Goal: Task Accomplishment & Management: Manage account settings

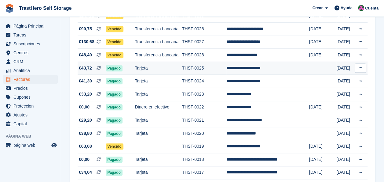
scroll to position [275, 0]
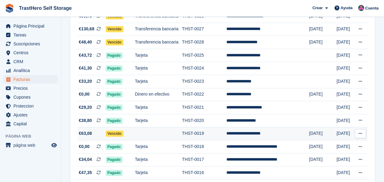
click at [204, 133] on td "THST-0019" at bounding box center [204, 133] width 44 height 13
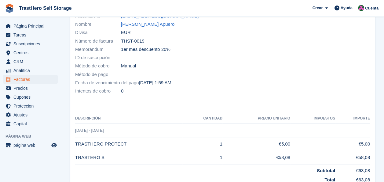
scroll to position [33, 0]
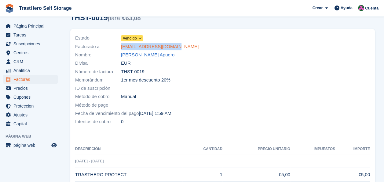
drag, startPoint x: 176, startPoint y: 47, endPoint x: 122, endPoint y: 47, distance: 54.4
click at [122, 47] on div "Facturado a walter231429@gmail.com" at bounding box center [147, 46] width 144 height 8
copy link "walter231429@gmail.com"
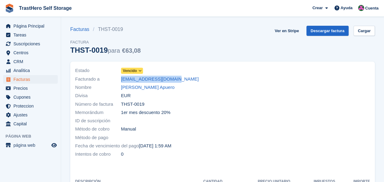
scroll to position [0, 0]
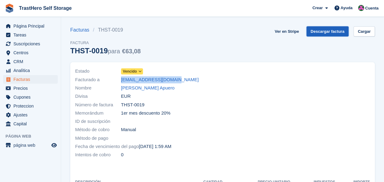
click at [326, 35] on link "Descargar factura" at bounding box center [328, 31] width 43 height 10
click at [203, 104] on div "Número de factura THST-0019" at bounding box center [147, 104] width 144 height 8
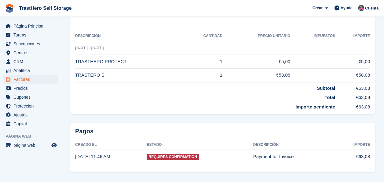
scroll to position [155, 0]
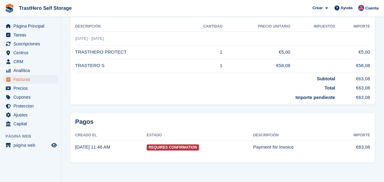
click at [332, 95] on strong "Importe pendiente" at bounding box center [316, 97] width 40 height 5
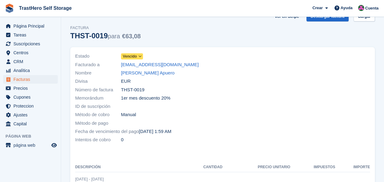
scroll to position [0, 0]
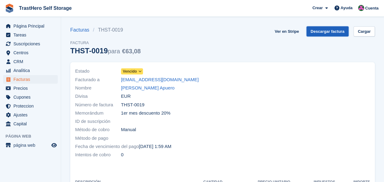
click at [333, 32] on link "Descargar factura" at bounding box center [328, 31] width 43 height 10
click at [76, 31] on link "Facturas" at bounding box center [81, 29] width 23 height 7
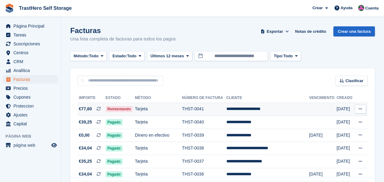
click at [239, 107] on td "**********" at bounding box center [268, 108] width 83 height 13
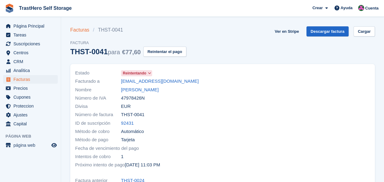
click at [78, 30] on link "Facturas" at bounding box center [81, 29] width 23 height 7
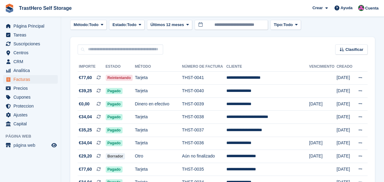
scroll to position [61, 0]
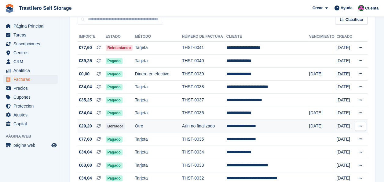
click at [360, 126] on icon at bounding box center [360, 126] width 3 height 4
click at [276, 126] on td "**********" at bounding box center [268, 126] width 83 height 13
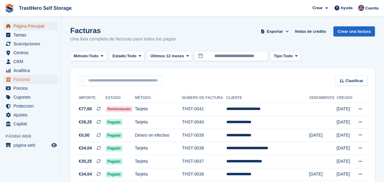
click at [23, 26] on span "Página Principal" at bounding box center [31, 26] width 37 height 9
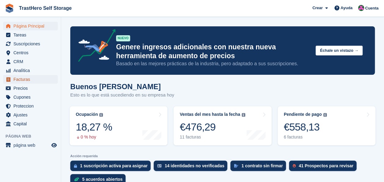
click at [28, 80] on span "Facturas" at bounding box center [31, 79] width 37 height 9
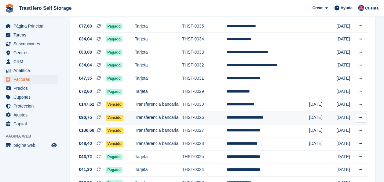
scroll to position [184, 0]
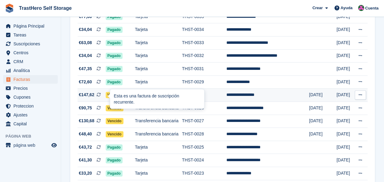
click at [107, 97] on span "Vencido" at bounding box center [115, 95] width 18 height 6
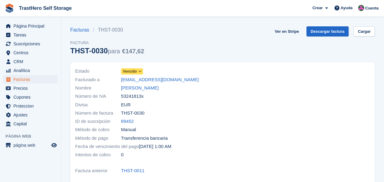
click at [138, 71] on span at bounding box center [140, 71] width 5 height 5
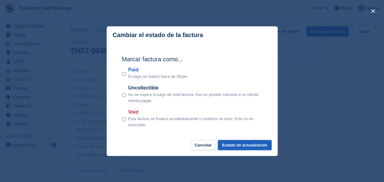
click at [247, 145] on button "Estado de actualización" at bounding box center [245, 145] width 54 height 10
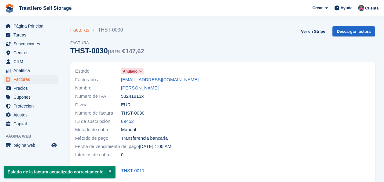
click at [84, 32] on link "Facturas" at bounding box center [81, 29] width 23 height 7
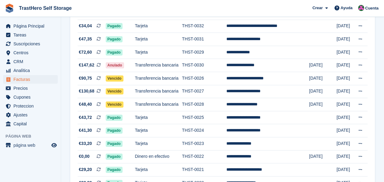
scroll to position [214, 0]
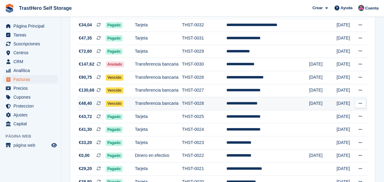
click at [188, 107] on td "THST-0028" at bounding box center [204, 103] width 44 height 13
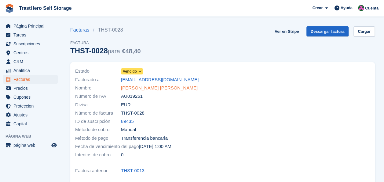
click at [143, 87] on link "[PERSON_NAME] [PERSON_NAME]" at bounding box center [159, 87] width 77 height 7
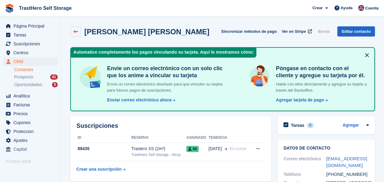
click at [73, 31] on link at bounding box center [75, 31] width 10 height 10
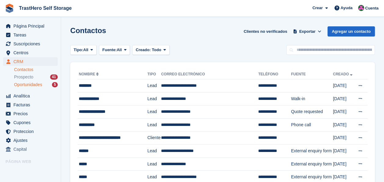
click at [36, 86] on span "Oportunidades" at bounding box center [28, 85] width 28 height 6
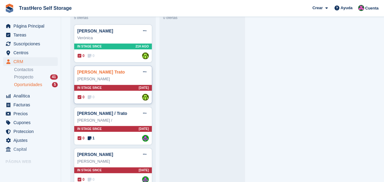
scroll to position [30, 0]
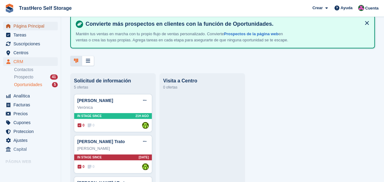
click at [32, 29] on span "Página Principal" at bounding box center [31, 26] width 37 height 9
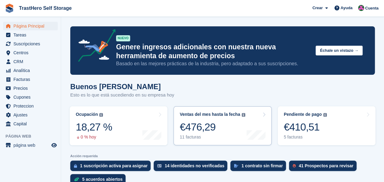
scroll to position [61, 0]
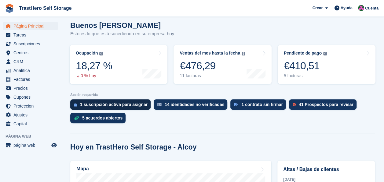
click at [126, 102] on div "1 suscripción activa para asignar" at bounding box center [114, 104] width 68 height 5
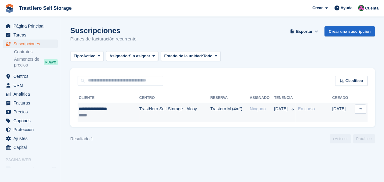
click at [358, 111] on button at bounding box center [360, 108] width 11 height 9
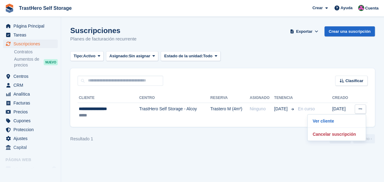
click at [216, 143] on div "Resultado 1 ‹ Anterior Próximo ›" at bounding box center [222, 138] width 305 height 9
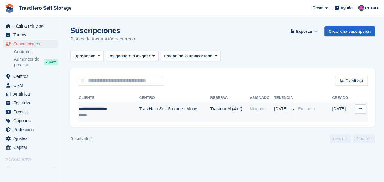
click at [363, 109] on button at bounding box center [360, 108] width 11 height 9
click at [210, 115] on td "Trastero M (4m²)" at bounding box center [229, 111] width 39 height 19
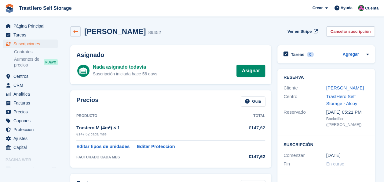
click at [76, 34] on icon at bounding box center [75, 31] width 5 height 5
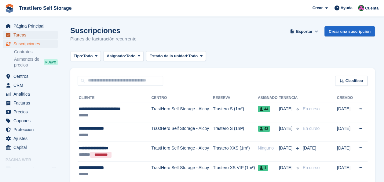
click at [25, 31] on span "Tareas" at bounding box center [31, 35] width 37 height 9
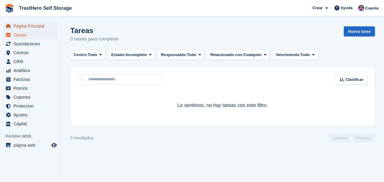
click at [25, 28] on span "Página Principal" at bounding box center [31, 26] width 37 height 9
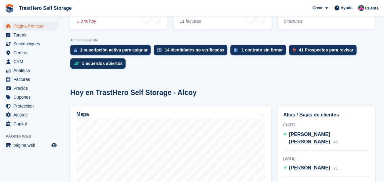
scroll to position [153, 0]
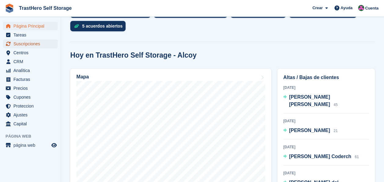
click at [32, 47] on span "Suscripciones" at bounding box center [31, 43] width 37 height 9
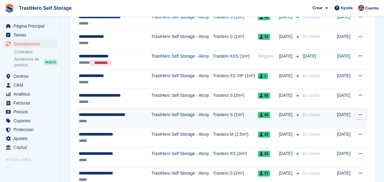
scroll to position [61, 0]
